Goal: Navigation & Orientation: Find specific page/section

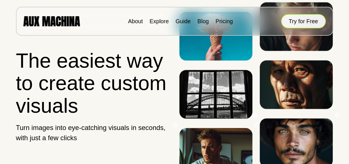
click at [296, 19] on button "Try for Free" at bounding box center [303, 21] width 45 height 14
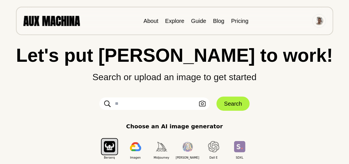
scroll to position [13, 0]
click at [317, 21] on img at bounding box center [318, 21] width 8 height 8
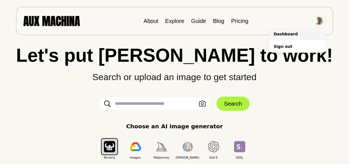
click at [299, 36] on li "Dashboard" at bounding box center [297, 34] width 57 height 12
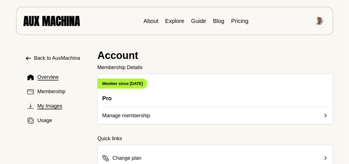
scroll to position [20, 0]
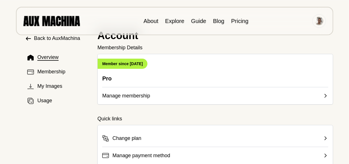
click at [120, 92] on span "Manage membership" at bounding box center [126, 96] width 48 height 8
